Goal: Communication & Community: Answer question/provide support

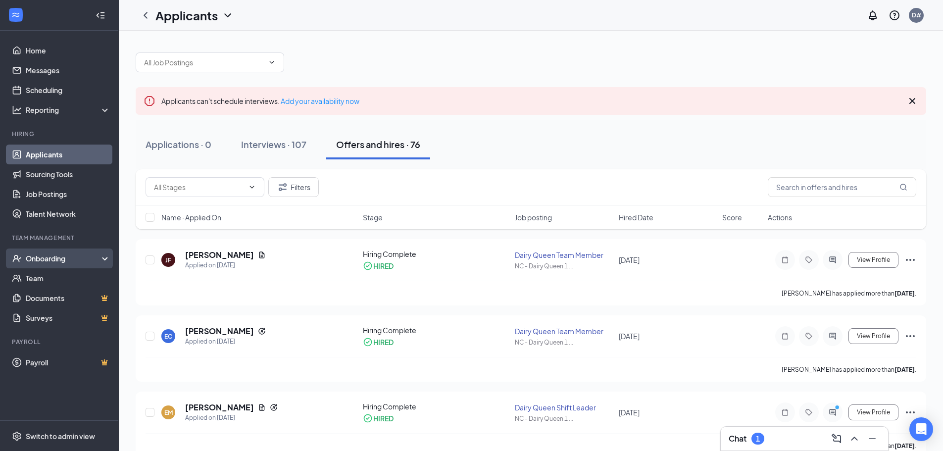
click at [88, 255] on div "Onboarding" at bounding box center [64, 258] width 76 height 10
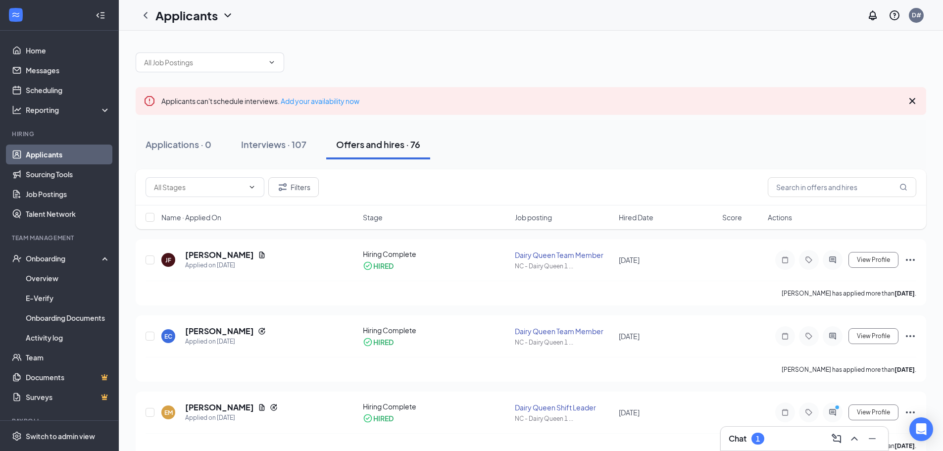
click at [76, 151] on link "Applicants" at bounding box center [68, 155] width 85 height 20
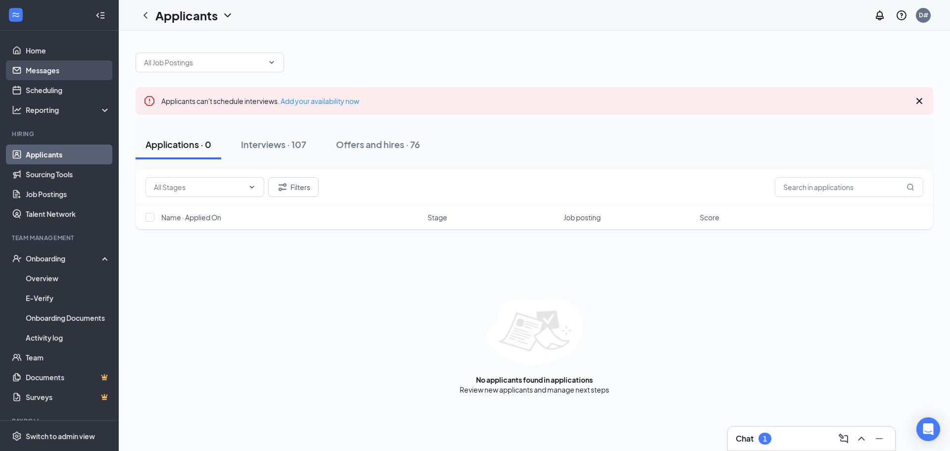
click at [61, 69] on link "Messages" at bounding box center [68, 70] width 85 height 20
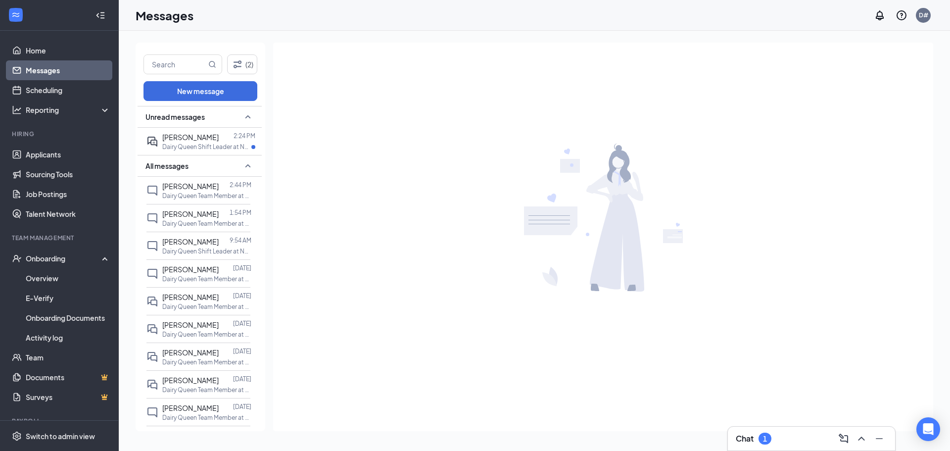
click at [767, 443] on div "1" at bounding box center [765, 439] width 13 height 12
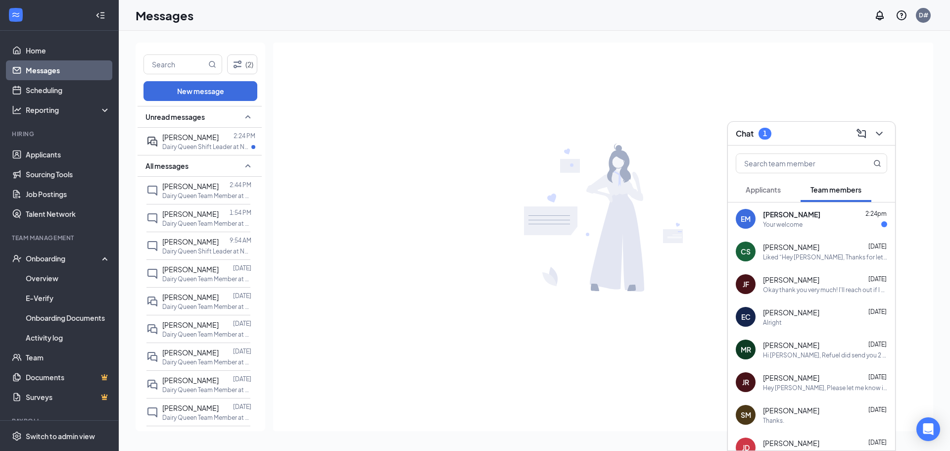
click at [818, 218] on div "[PERSON_NAME] 2:24pm" at bounding box center [825, 214] width 124 height 10
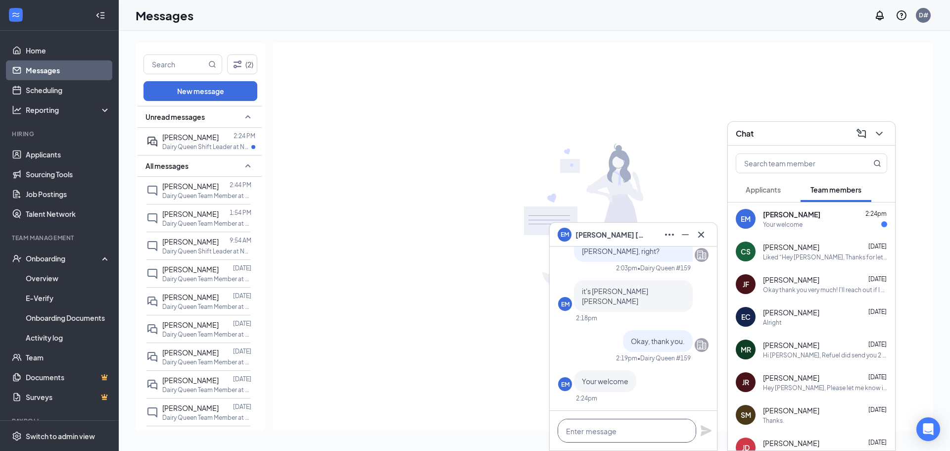
click at [619, 440] on textarea at bounding box center [627, 431] width 139 height 24
type textarea "A new link was sent."
click at [709, 432] on icon "Plane" at bounding box center [706, 430] width 11 height 11
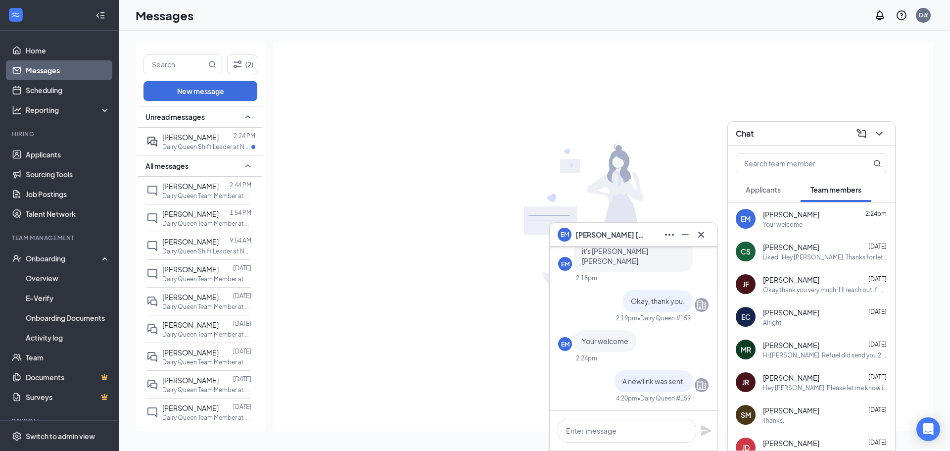
click at [710, 238] on div "EM [PERSON_NAME]" at bounding box center [633, 235] width 167 height 24
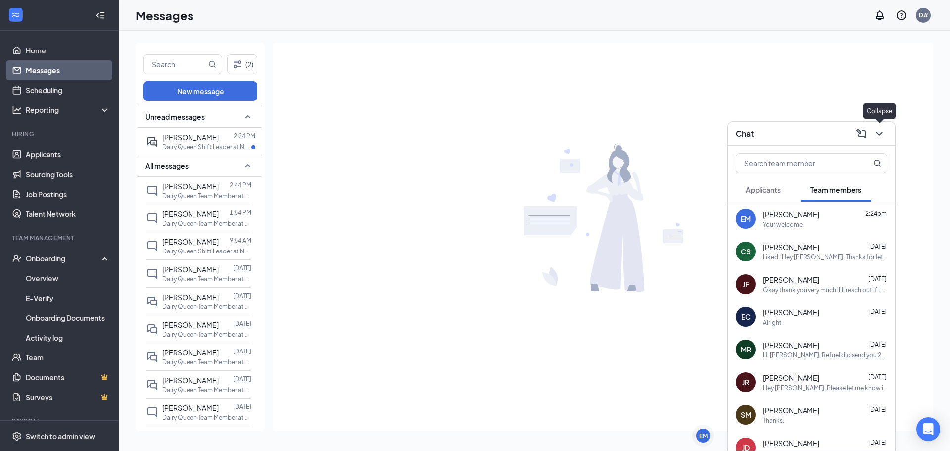
click at [878, 135] on icon "ChevronDown" at bounding box center [880, 134] width 12 height 12
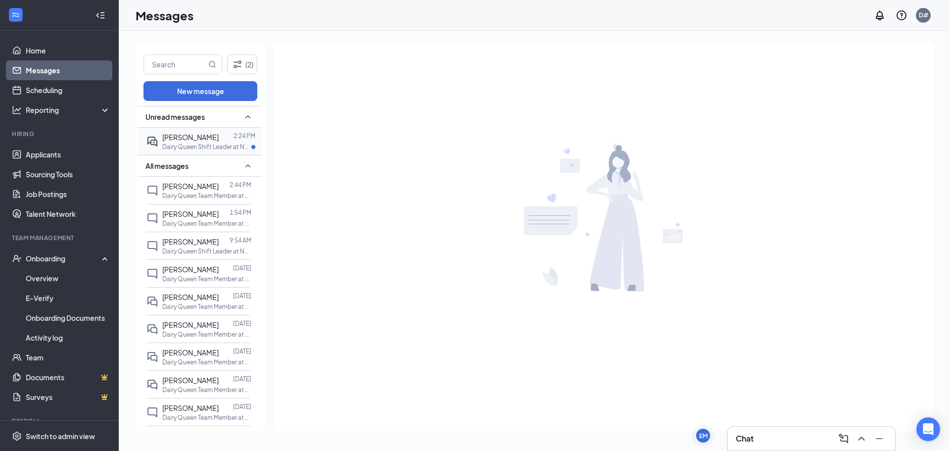
click at [186, 133] on span "[PERSON_NAME]" at bounding box center [190, 137] width 56 height 9
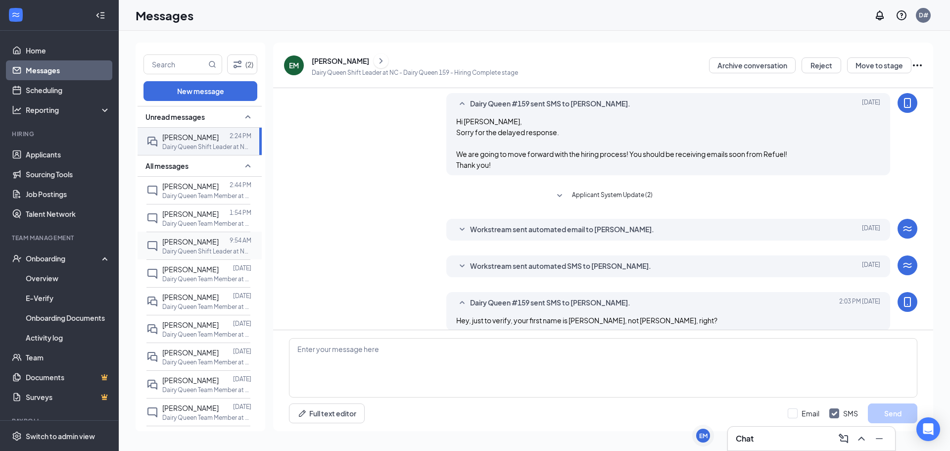
scroll to position [9, 0]
